Goal: Task Accomplishment & Management: Manage account settings

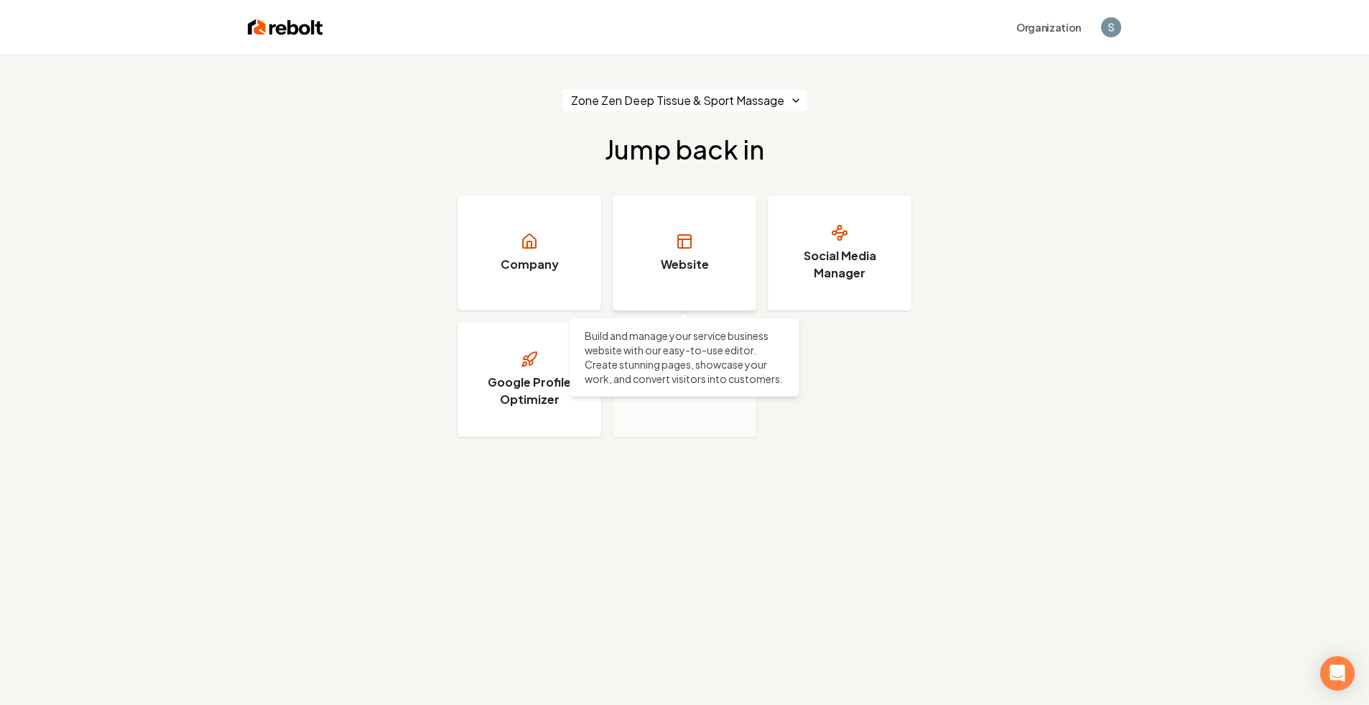
click at [703, 242] on link "Website" at bounding box center [685, 252] width 144 height 115
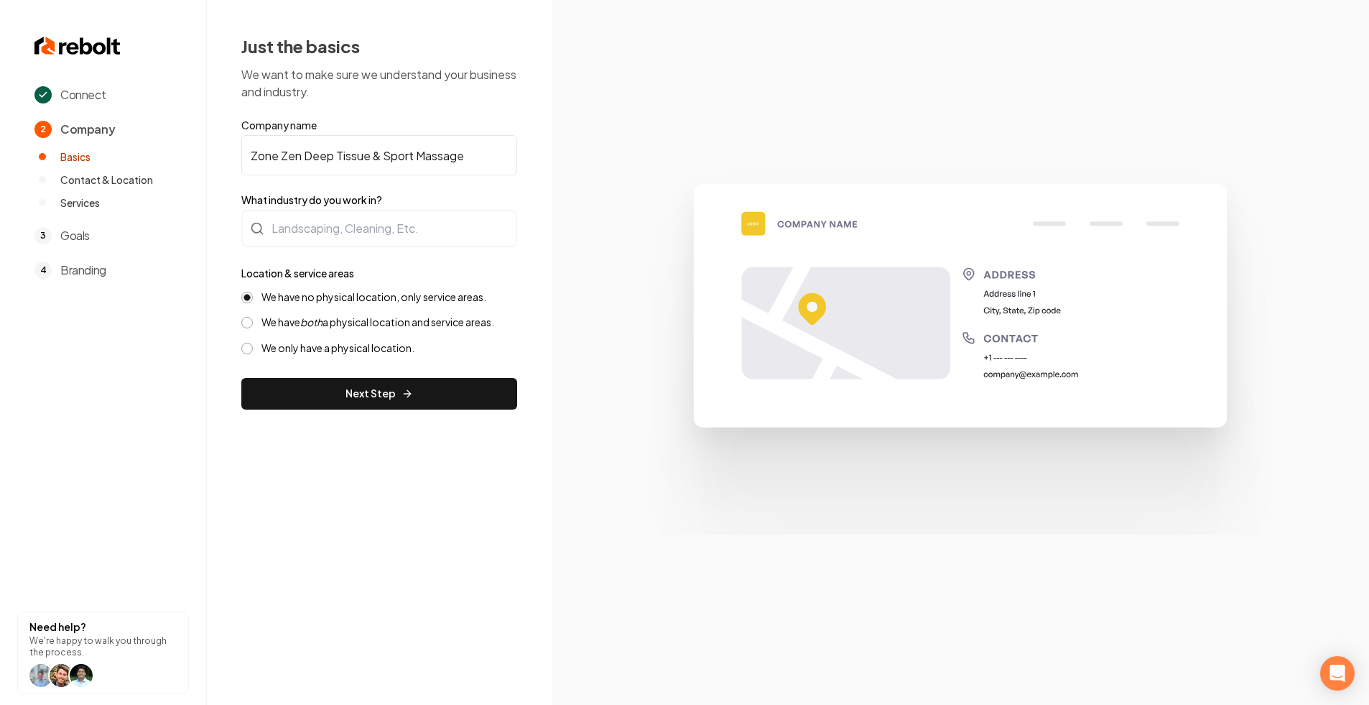
click at [98, 47] on img at bounding box center [77, 45] width 86 height 23
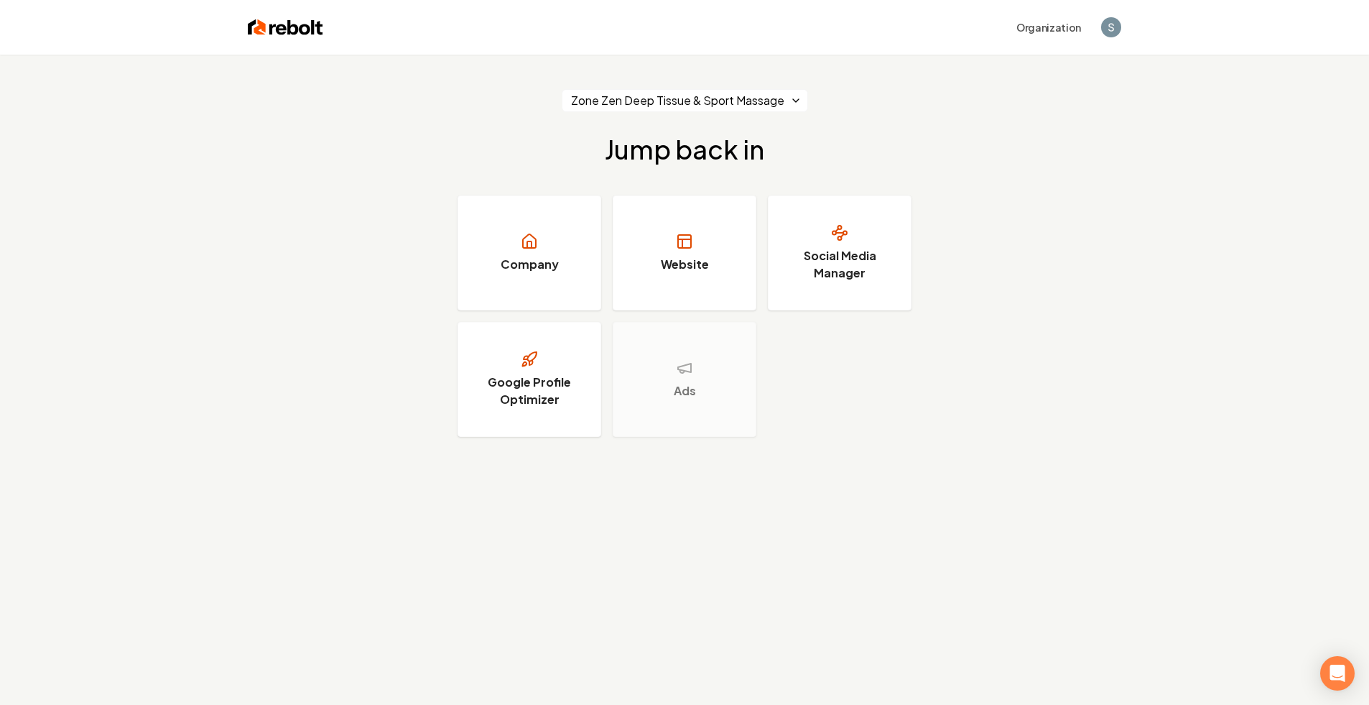
click at [318, 236] on div "Zone Zen Deep Tissue & Sport Massage Jump back in Company Website Social Media …" at bounding box center [684, 263] width 1369 height 417
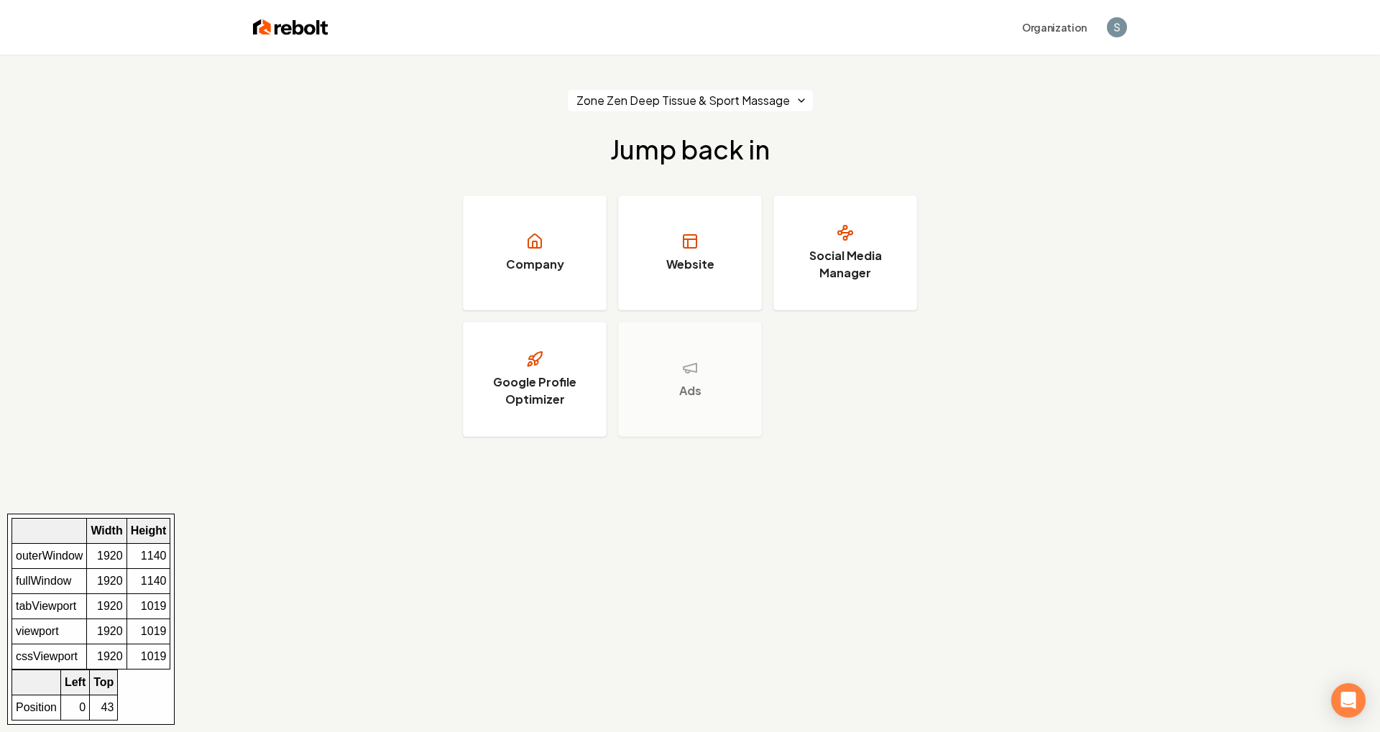
click at [486, 479] on div "Zone Zen Deep Tissue & Sport Massage Jump back in Company Website Social Media …" at bounding box center [690, 421] width 1380 height 732
click at [311, 27] on img at bounding box center [290, 27] width 75 height 20
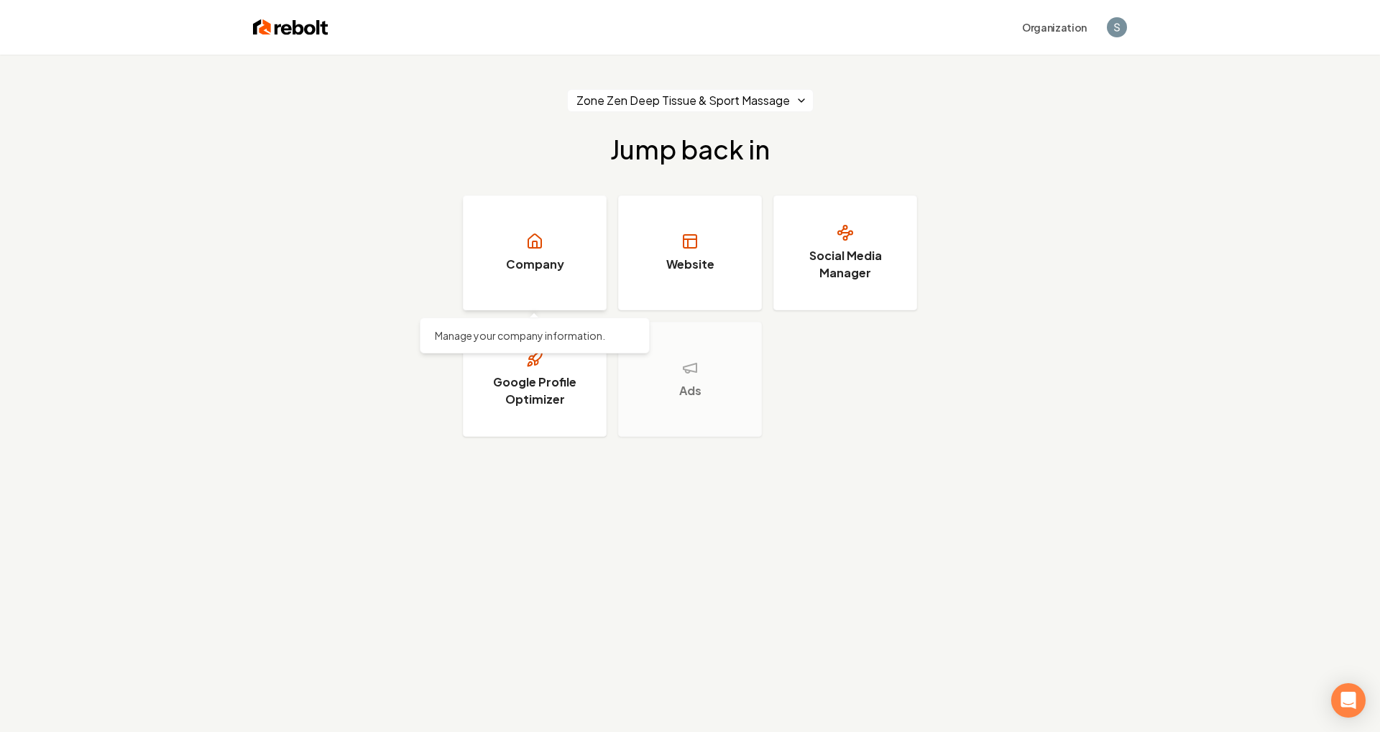
click at [525, 251] on link "Company" at bounding box center [535, 252] width 144 height 115
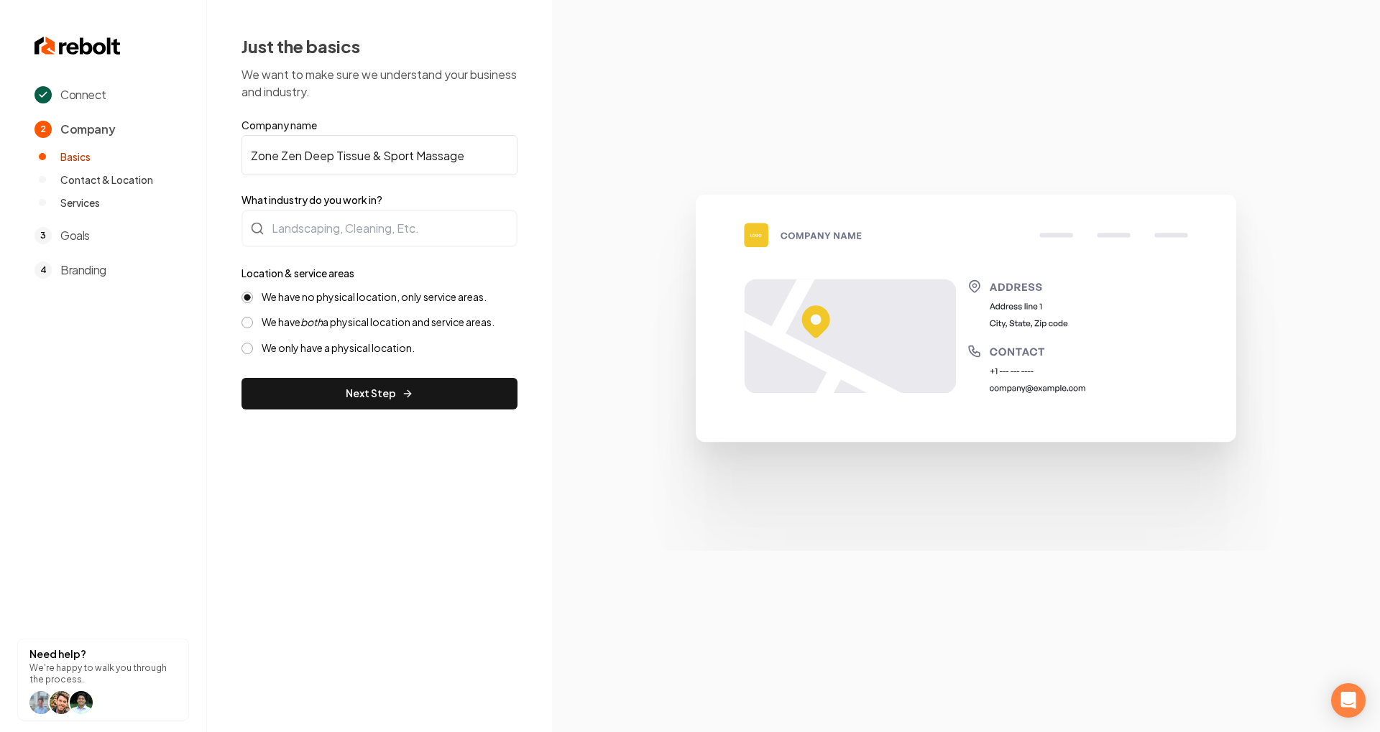
click at [101, 63] on section "Connect 2 Company Basics Contact & Location Services 3 Goals 4 Branding Need he…" at bounding box center [103, 366] width 207 height 732
click at [101, 51] on img at bounding box center [77, 45] width 86 height 23
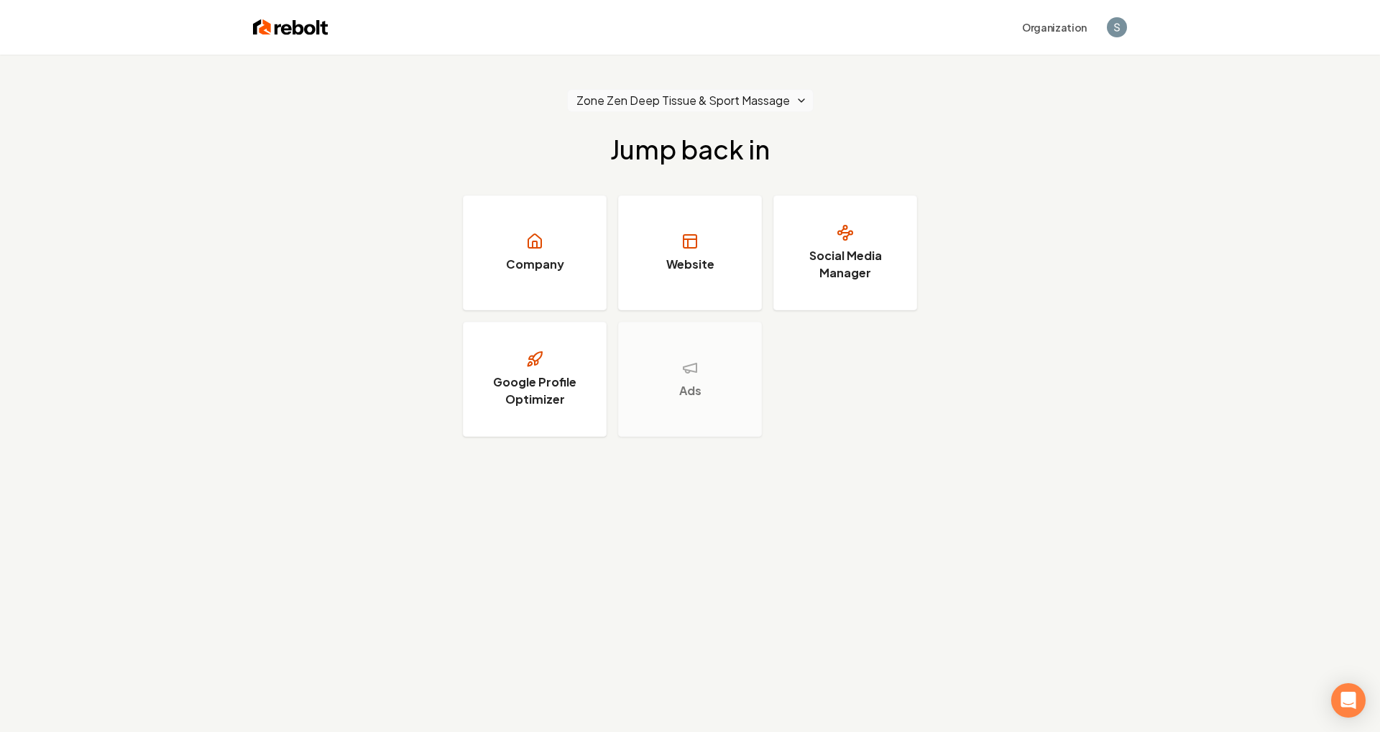
click at [690, 103] on html "Organization Zone Zen Deep Tissue & Sport Massage Jump back in Company Website …" at bounding box center [690, 366] width 1380 height 732
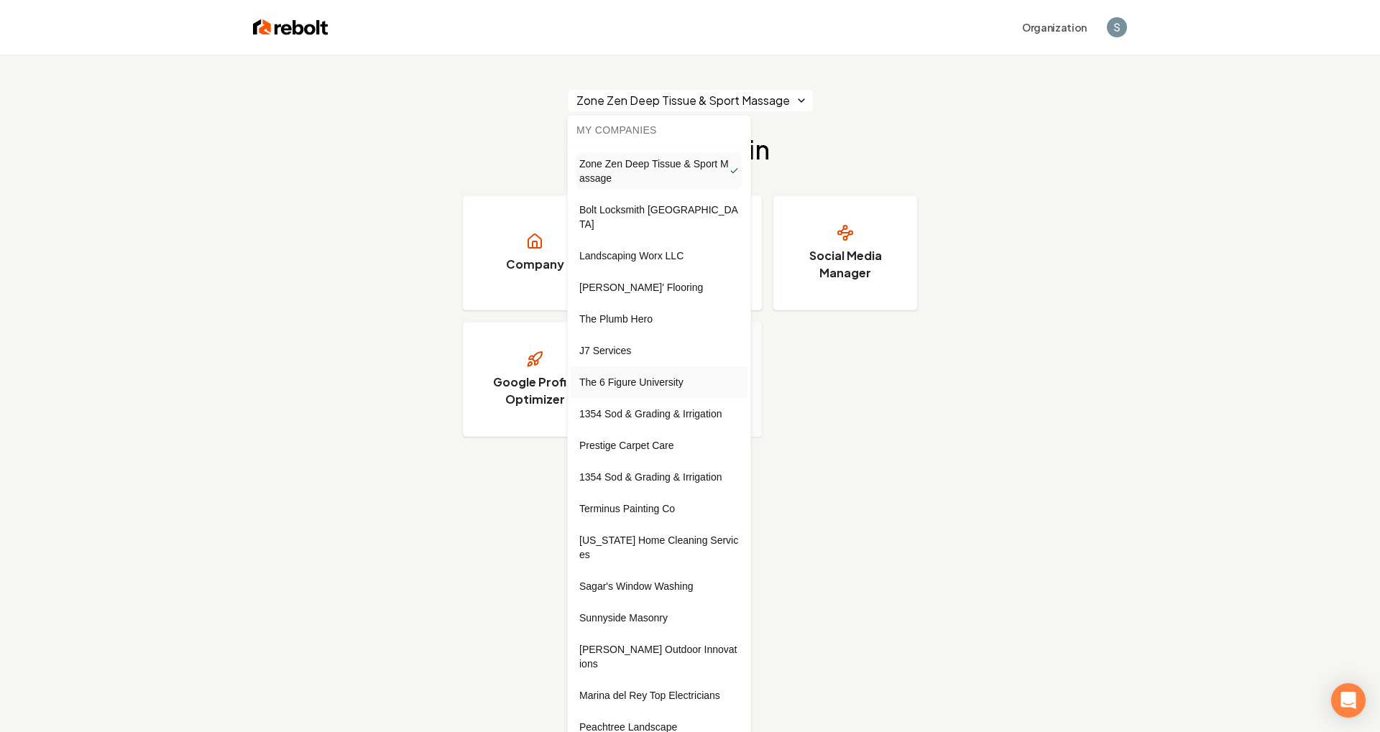
click at [646, 366] on div "The 6 Figure University" at bounding box center [659, 382] width 177 height 32
click at [703, 109] on html "Organization Zone Zen Deep Tissue & Sport Massage Jump back in Company Website …" at bounding box center [690, 366] width 1380 height 732
click at [629, 343] on span "J7 Services" at bounding box center [605, 350] width 52 height 14
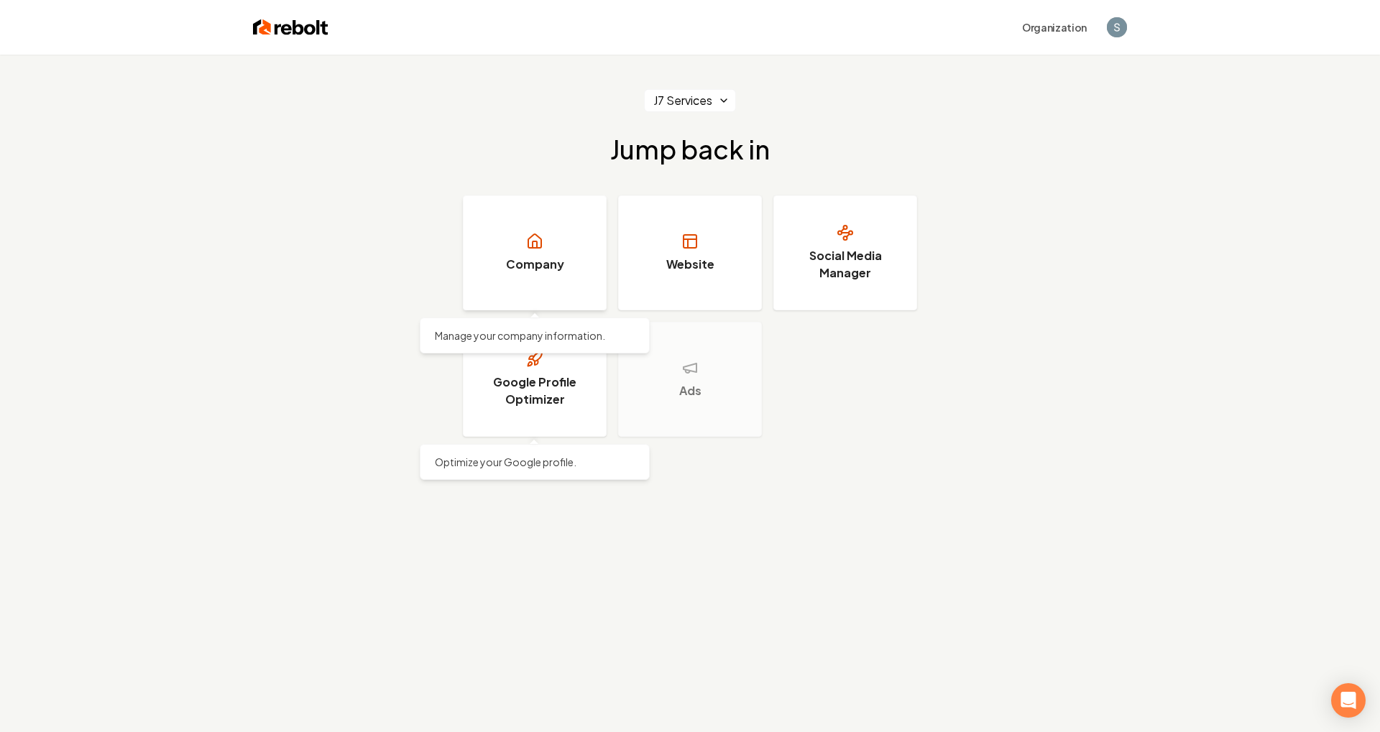
click at [528, 254] on link "Company" at bounding box center [535, 252] width 144 height 115
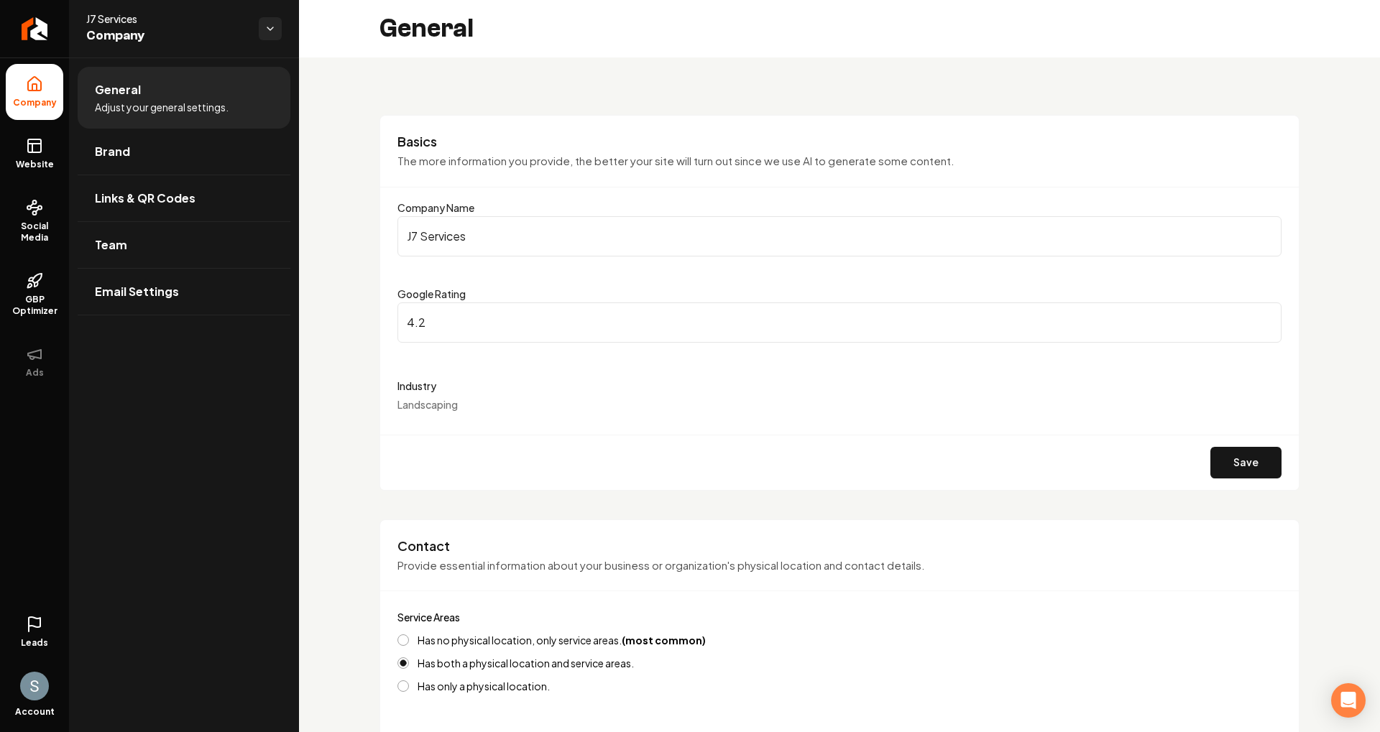
click at [32, 631] on icon at bounding box center [34, 624] width 17 height 17
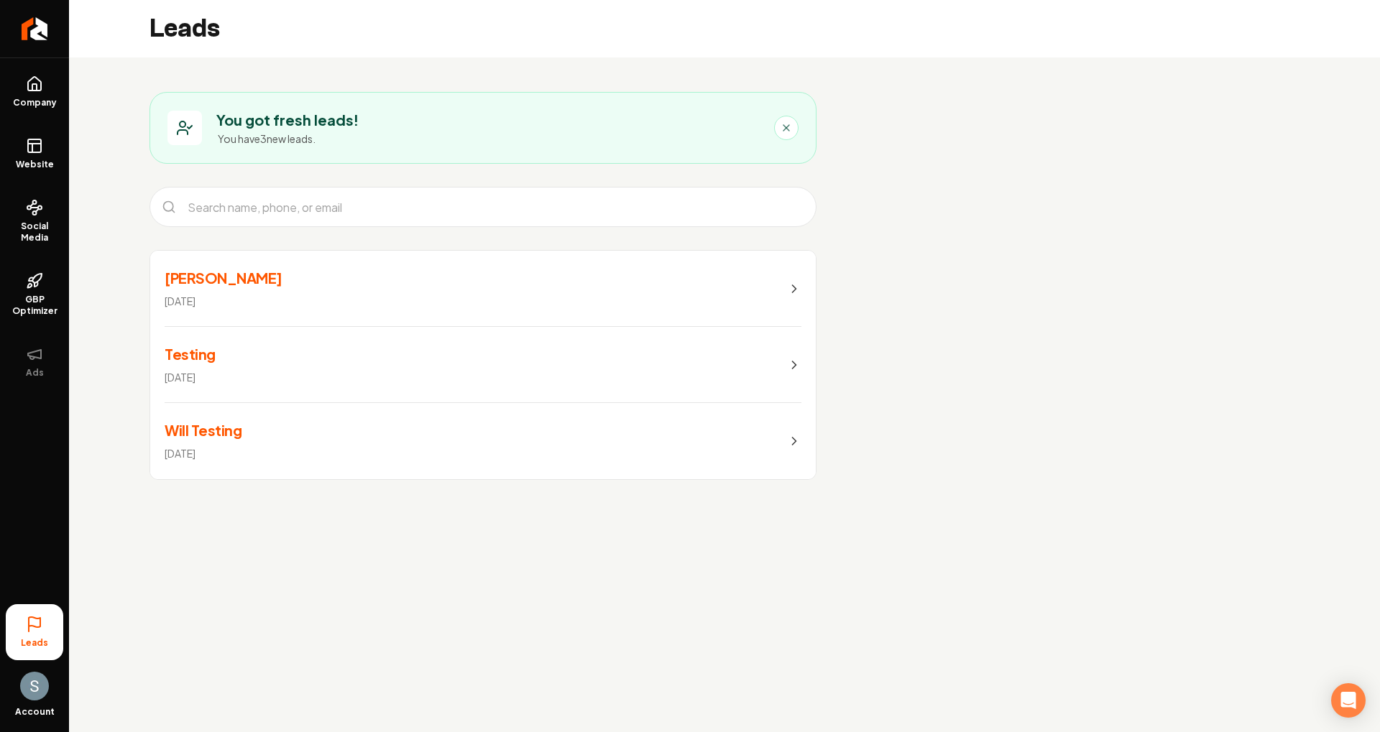
click at [372, 300] on link "[PERSON_NAME] [DATE]" at bounding box center [482, 289] width 665 height 76
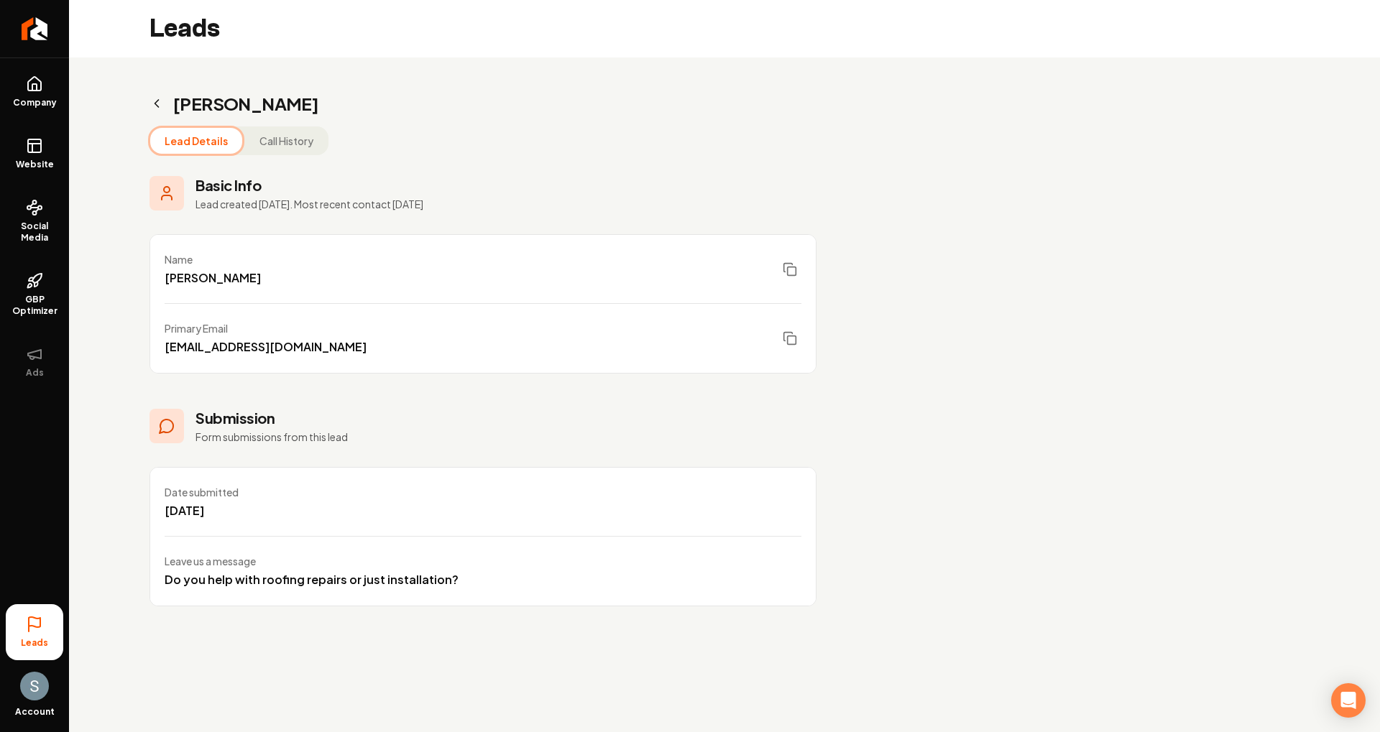
click at [305, 143] on button "Call History" at bounding box center [286, 141] width 83 height 26
click at [203, 147] on button "Lead Details" at bounding box center [196, 141] width 92 height 26
click at [259, 149] on button "Call History" at bounding box center [286, 141] width 83 height 26
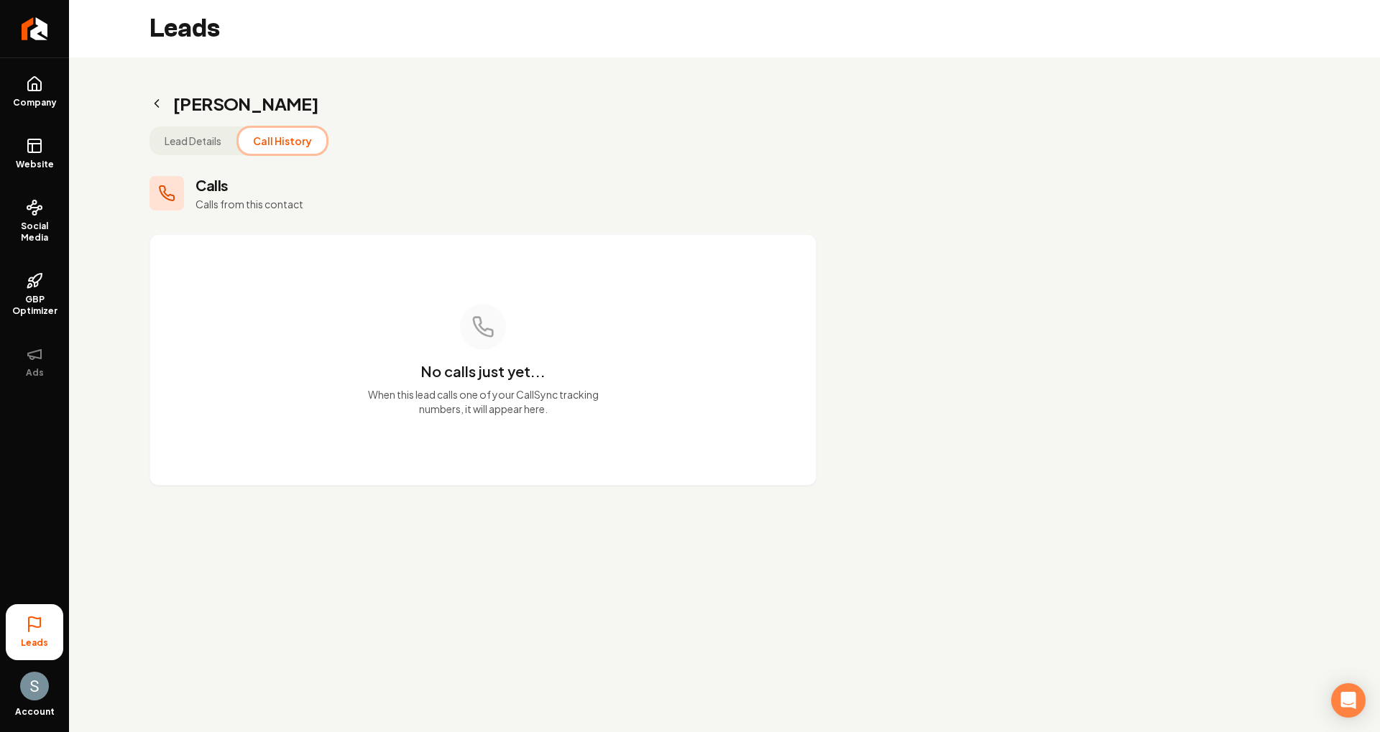
click at [216, 144] on button "Lead Details" at bounding box center [193, 141] width 86 height 26
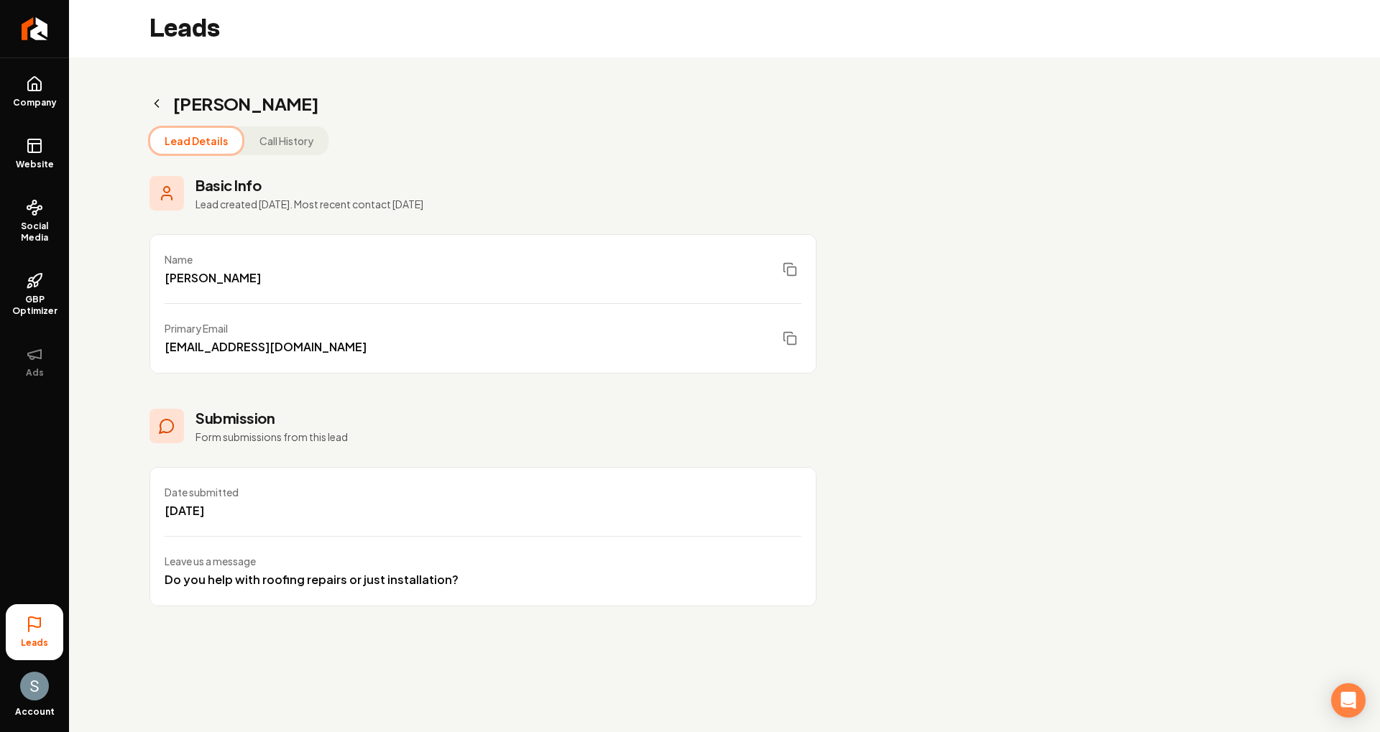
click at [157, 106] on icon "Main content area" at bounding box center [156, 103] width 14 height 14
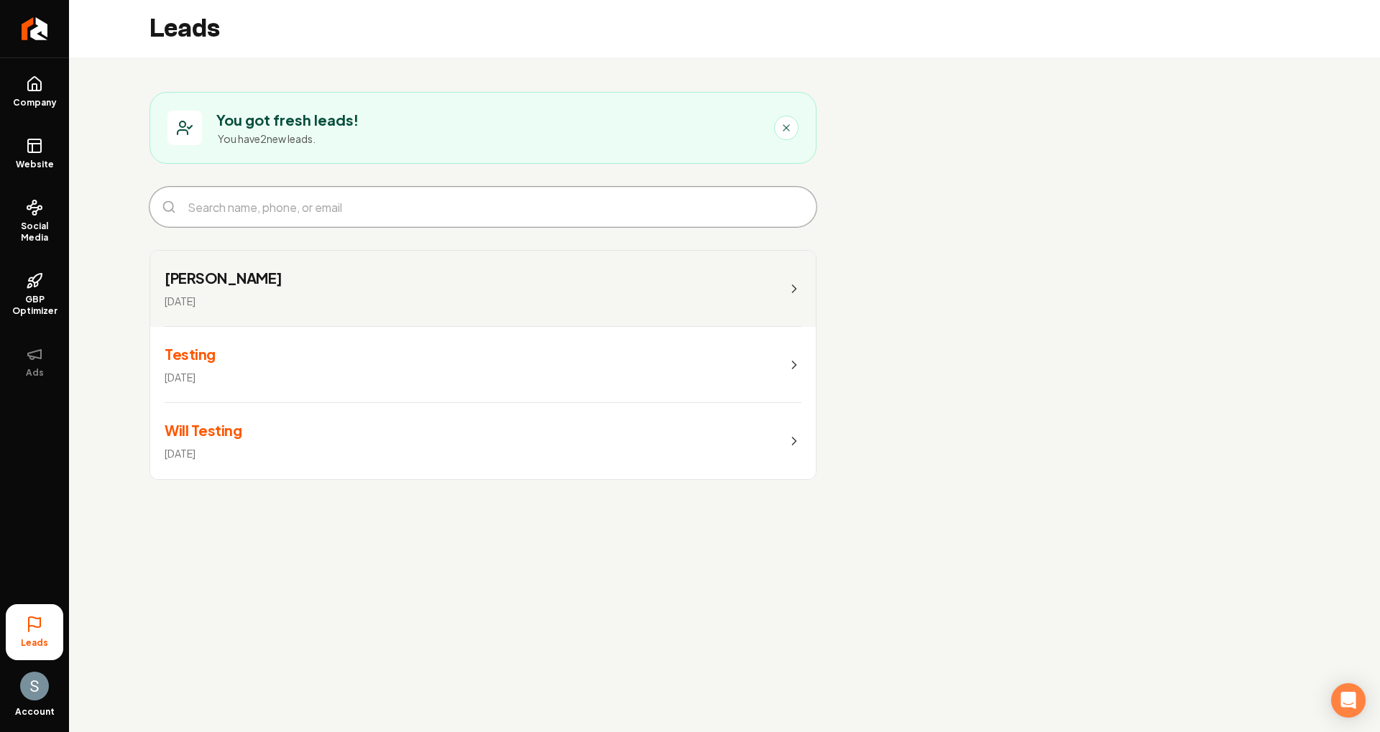
click at [292, 218] on input "Main content area" at bounding box center [494, 207] width 631 height 34
type input "testing"
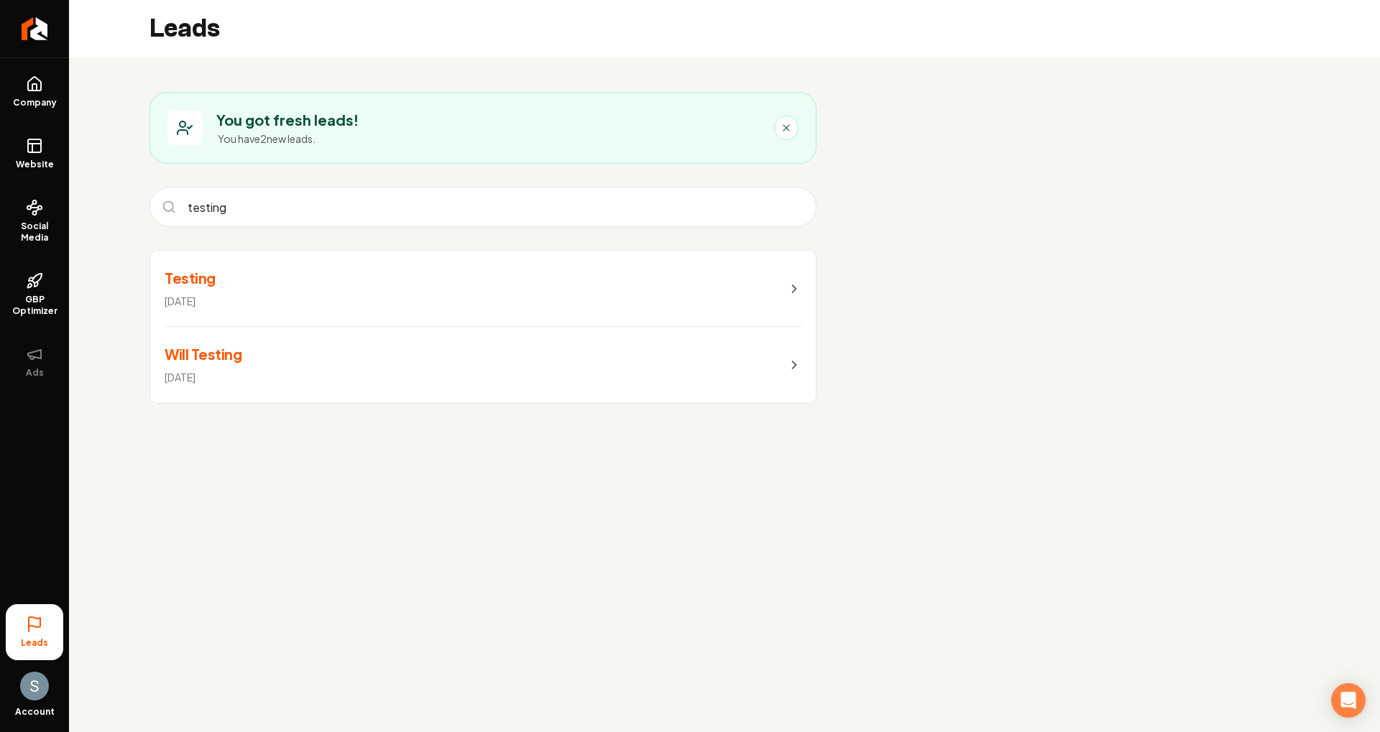
click at [345, 308] on link "Testing [DATE]" at bounding box center [482, 289] width 665 height 76
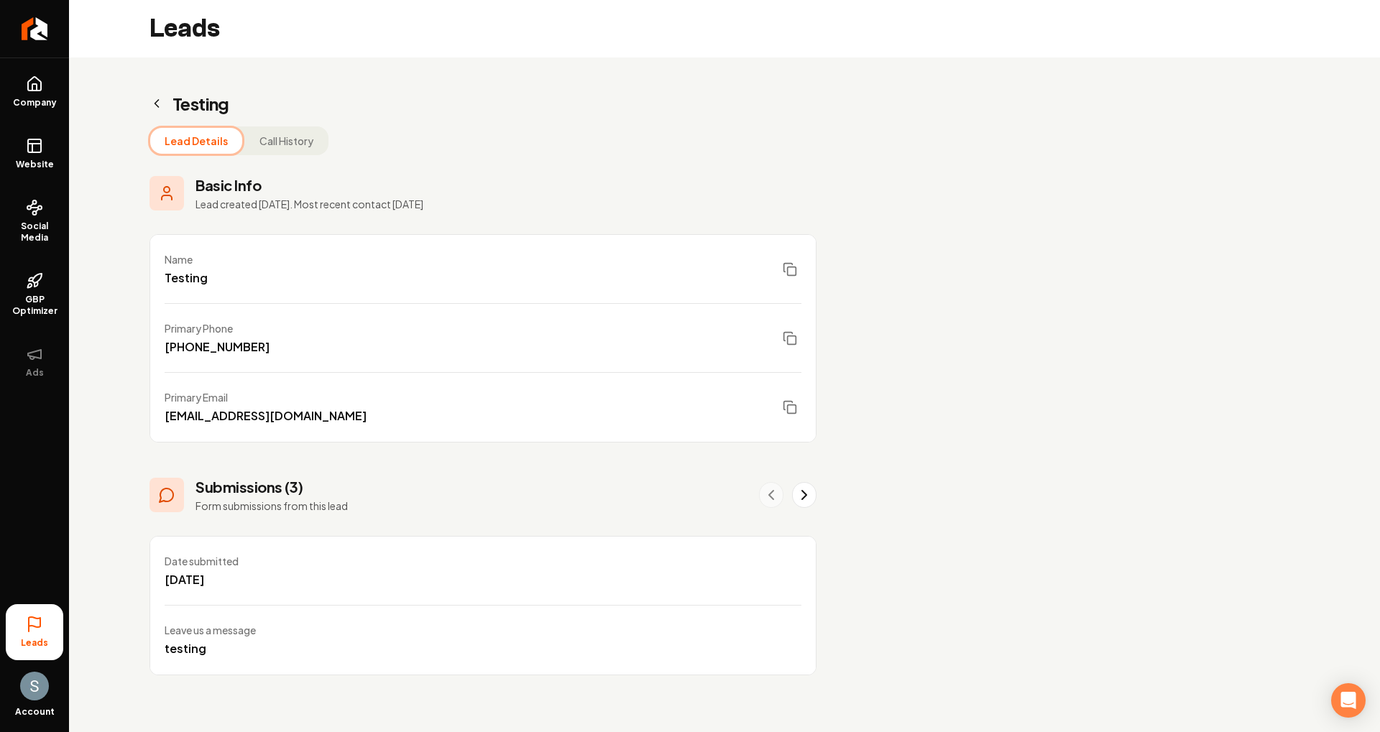
click at [203, 112] on h2 "Testing" at bounding box center [482, 103] width 667 height 23
click at [149, 105] on div "Testing Lead Details Call History Basic Info Lead created [DATE]. Most recent c…" at bounding box center [483, 383] width 828 height 652
click at [154, 105] on icon "Main content area" at bounding box center [156, 103] width 14 height 14
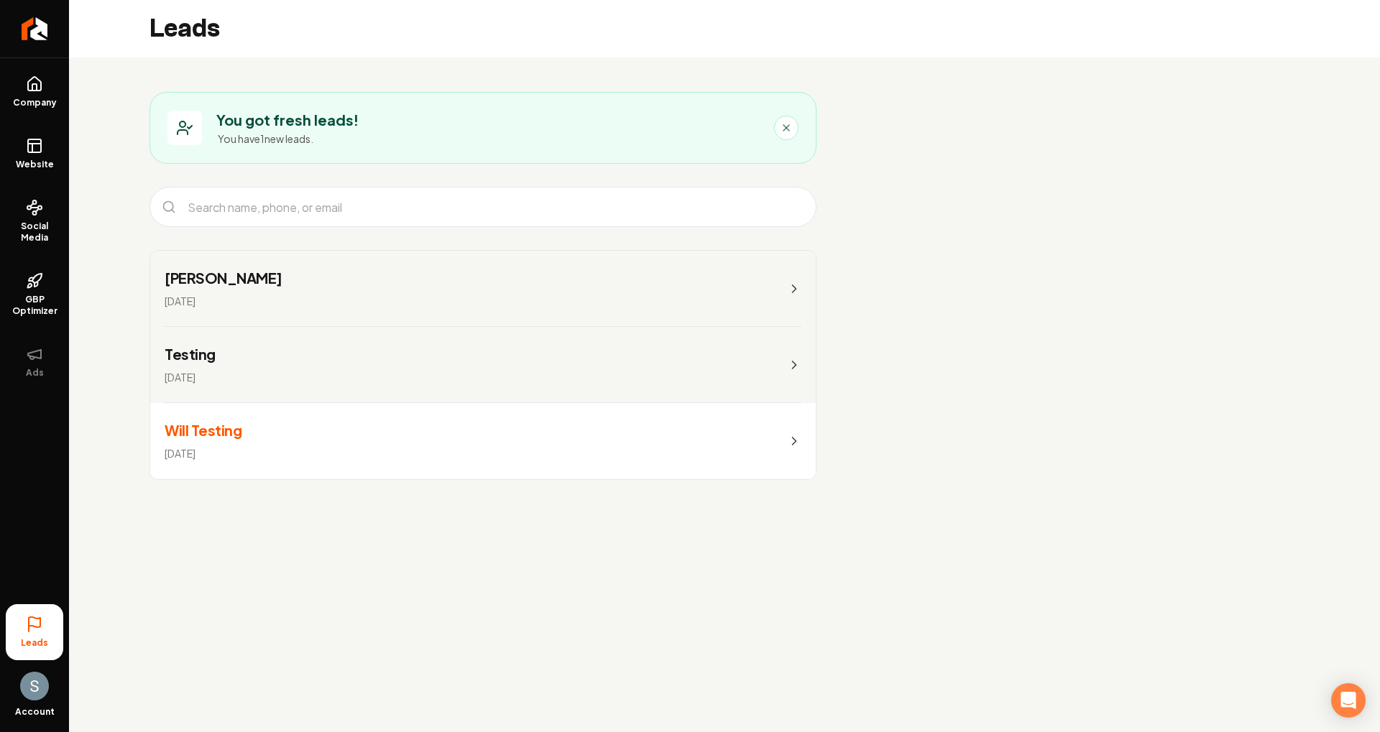
click at [405, 117] on div "You got fresh leads! You have 1 new leads." at bounding box center [463, 128] width 592 height 36
click at [784, 130] on icon "Main content area" at bounding box center [785, 127] width 11 height 11
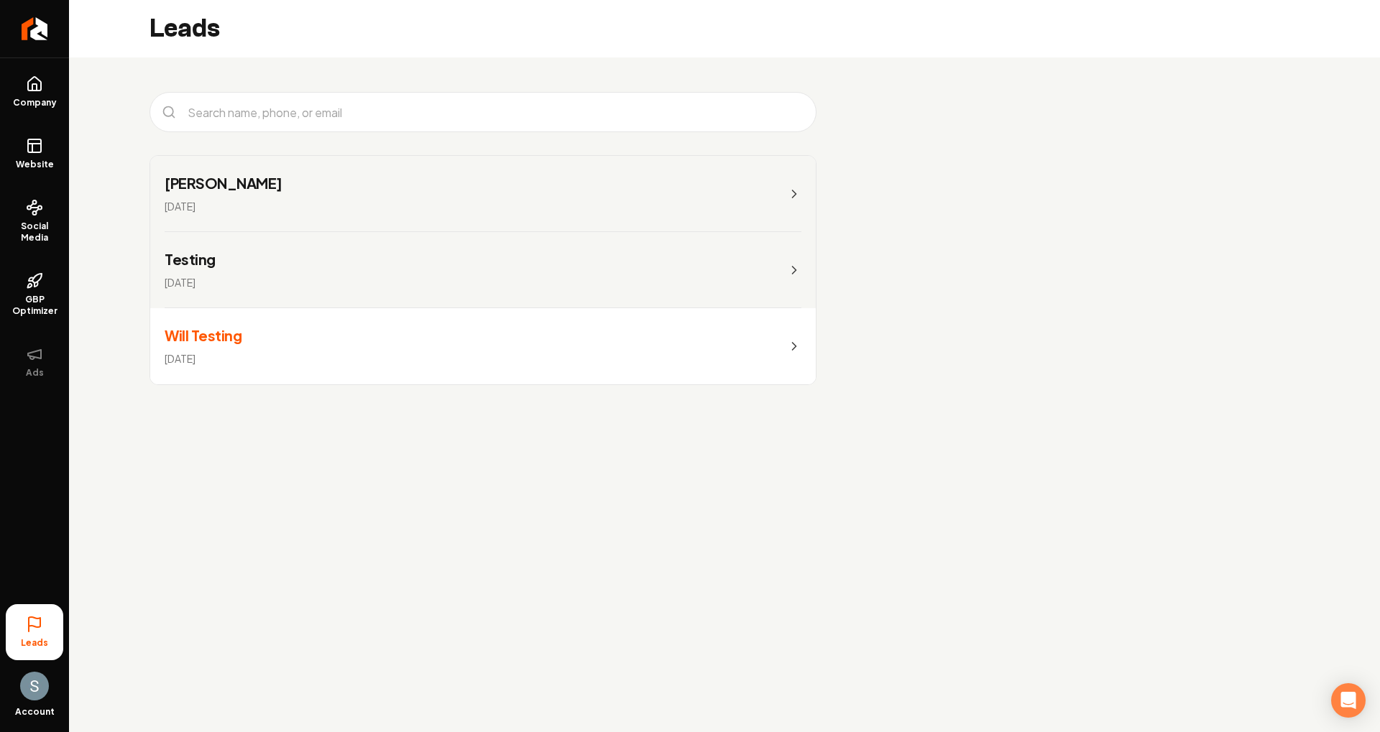
click at [320, 345] on link "Will Testing [DATE]" at bounding box center [482, 346] width 665 height 76
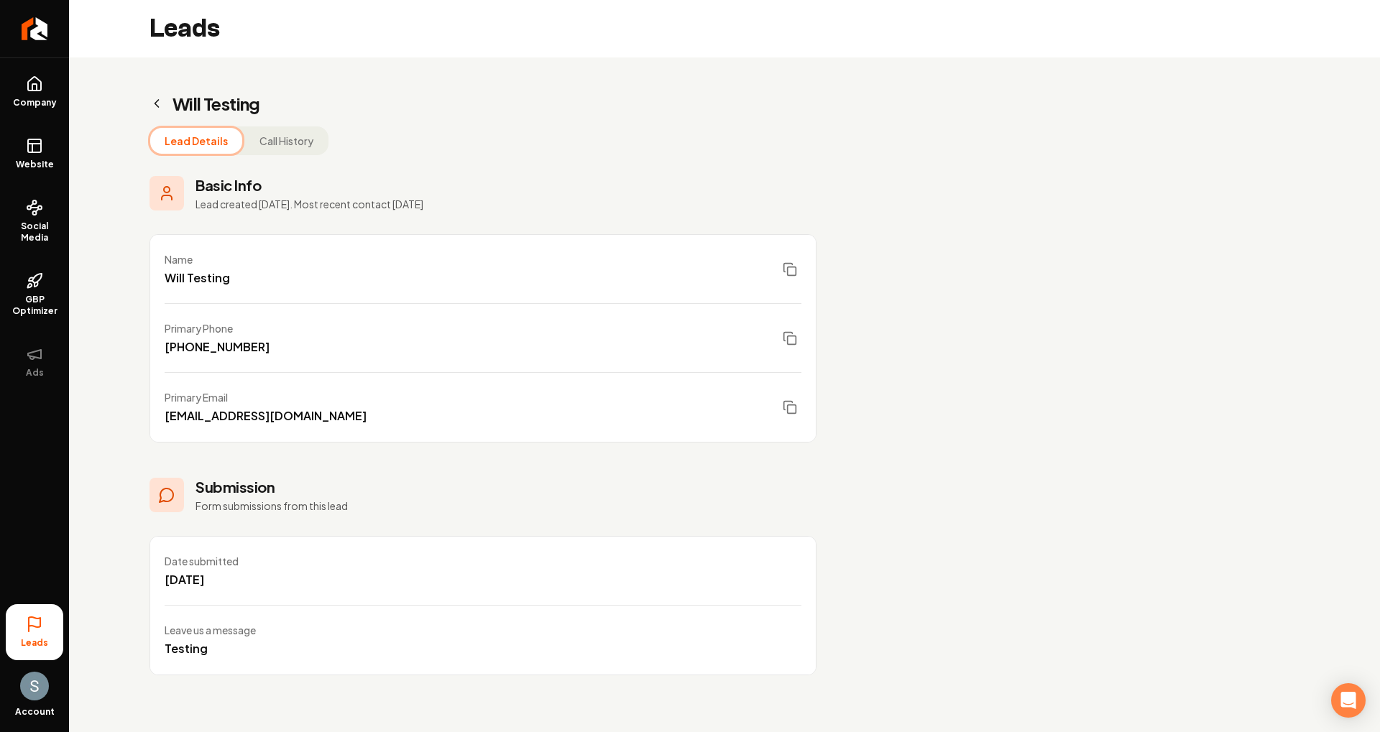
click at [158, 111] on h2 "Will Testing" at bounding box center [482, 103] width 667 height 23
click at [157, 105] on icon "Main content area" at bounding box center [157, 103] width 4 height 7
